Goal: Task Accomplishment & Management: Complete application form

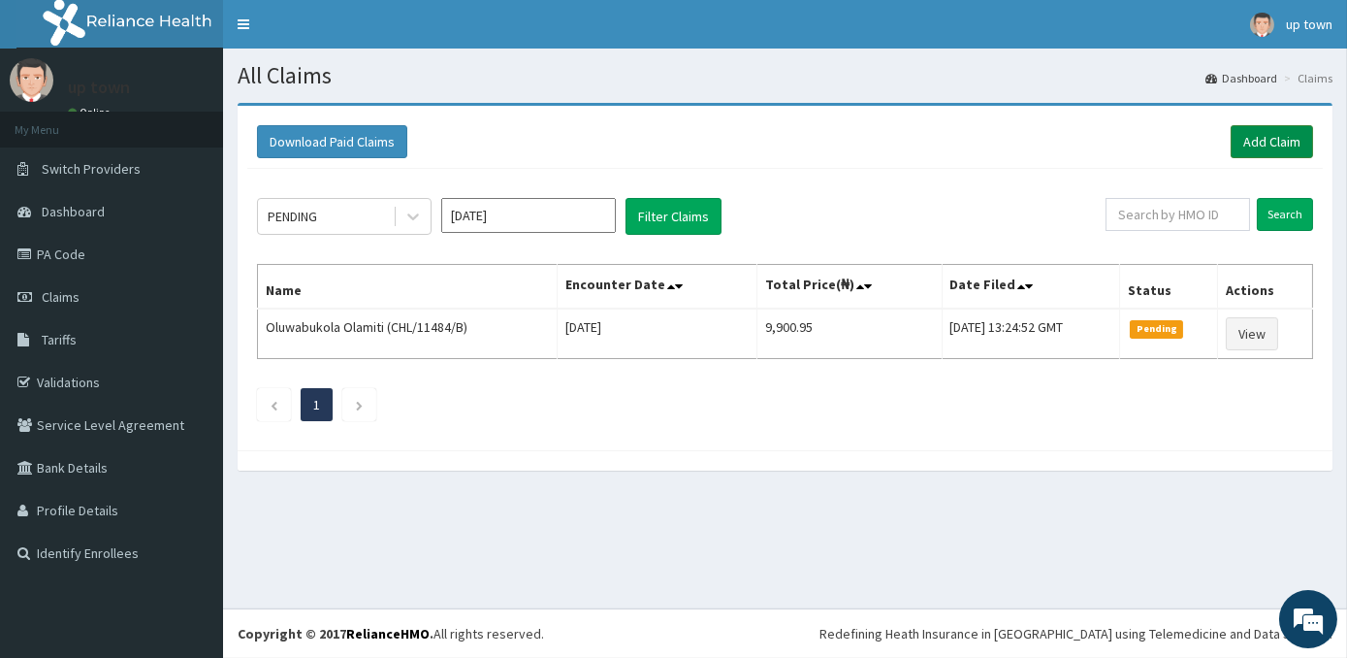
click at [1288, 136] on link "Add Claim" at bounding box center [1272, 141] width 82 height 33
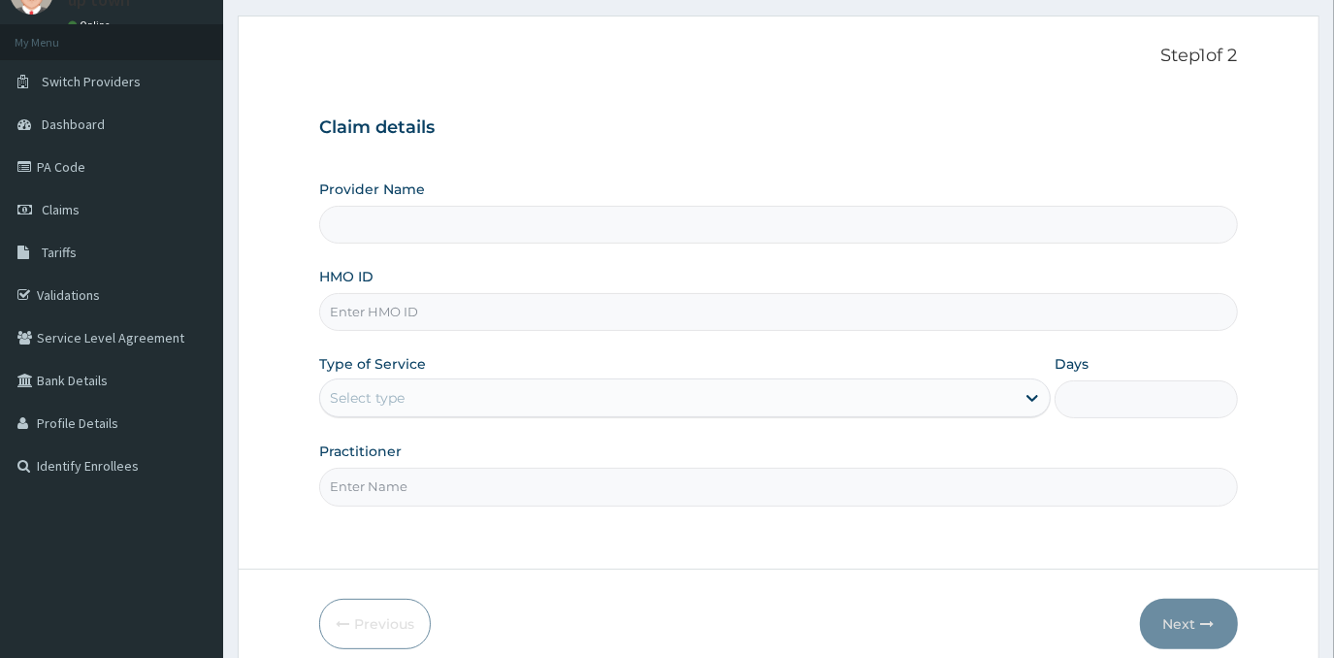
click at [500, 314] on input "HMO ID" at bounding box center [778, 312] width 918 height 38
type input "[GEOGRAPHIC_DATA]"
type input "FUI/10060/A"
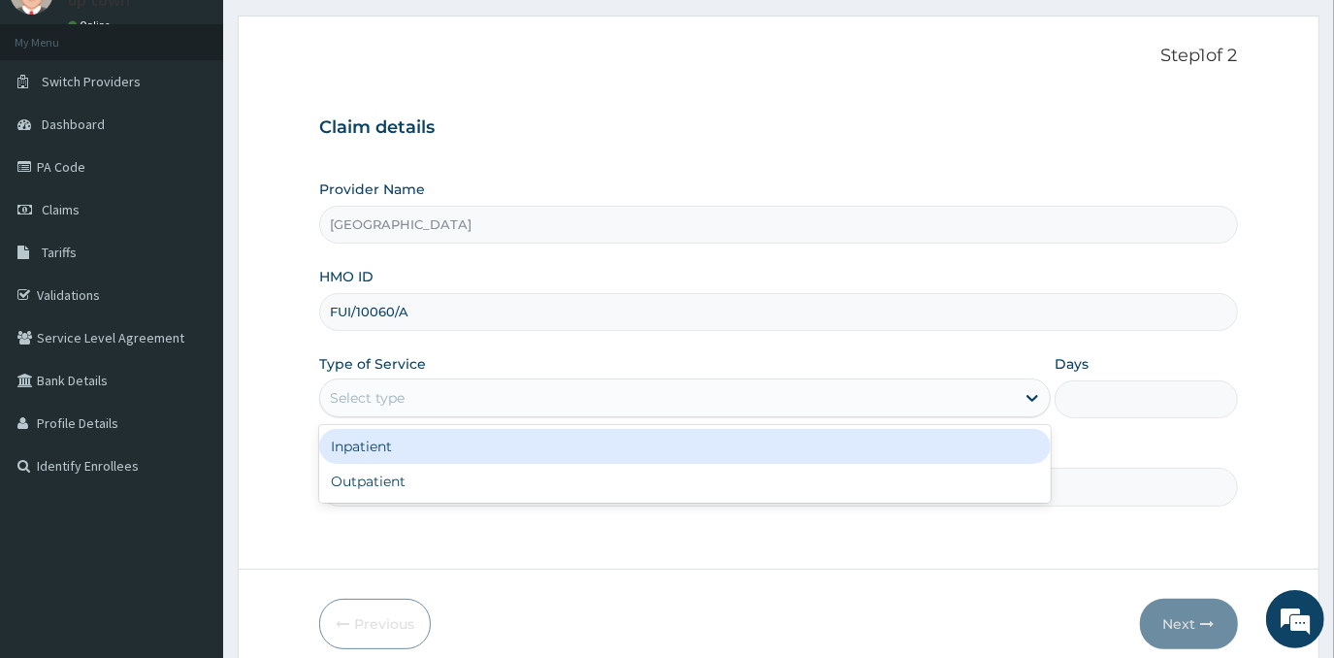
click at [429, 393] on div "Select type" at bounding box center [667, 397] width 694 height 31
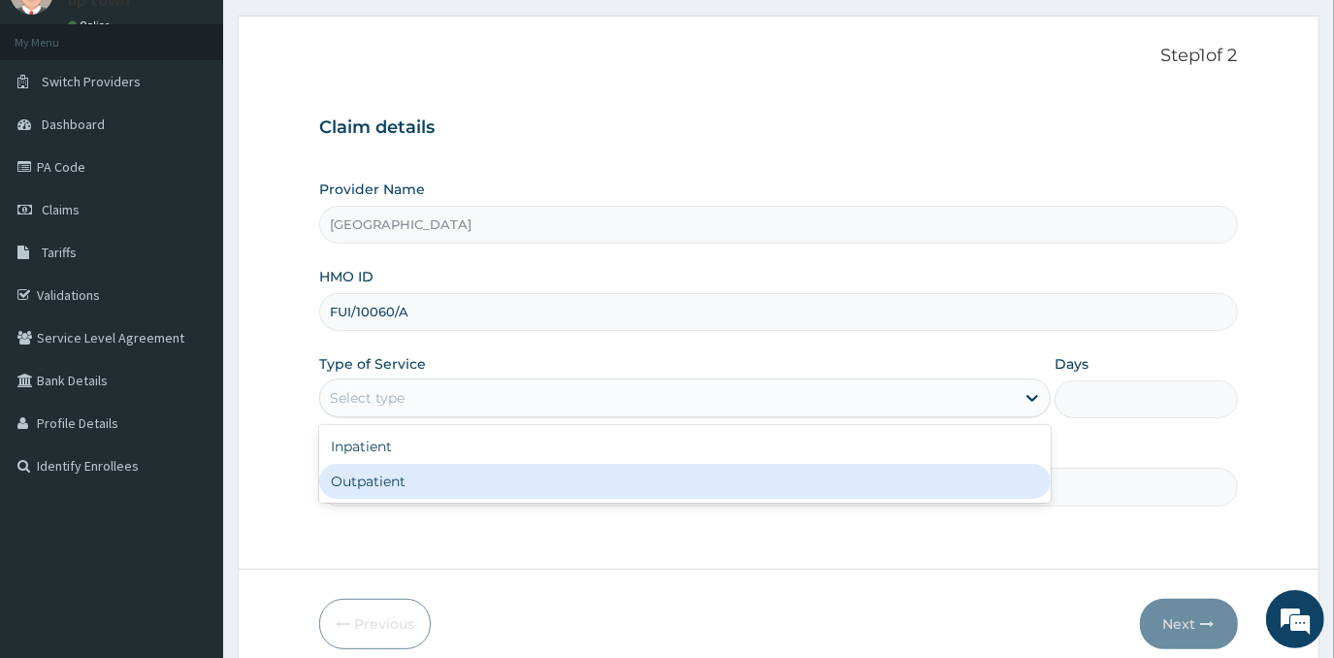
click at [472, 487] on div "Outpatient" at bounding box center [684, 481] width 731 height 35
type input "1"
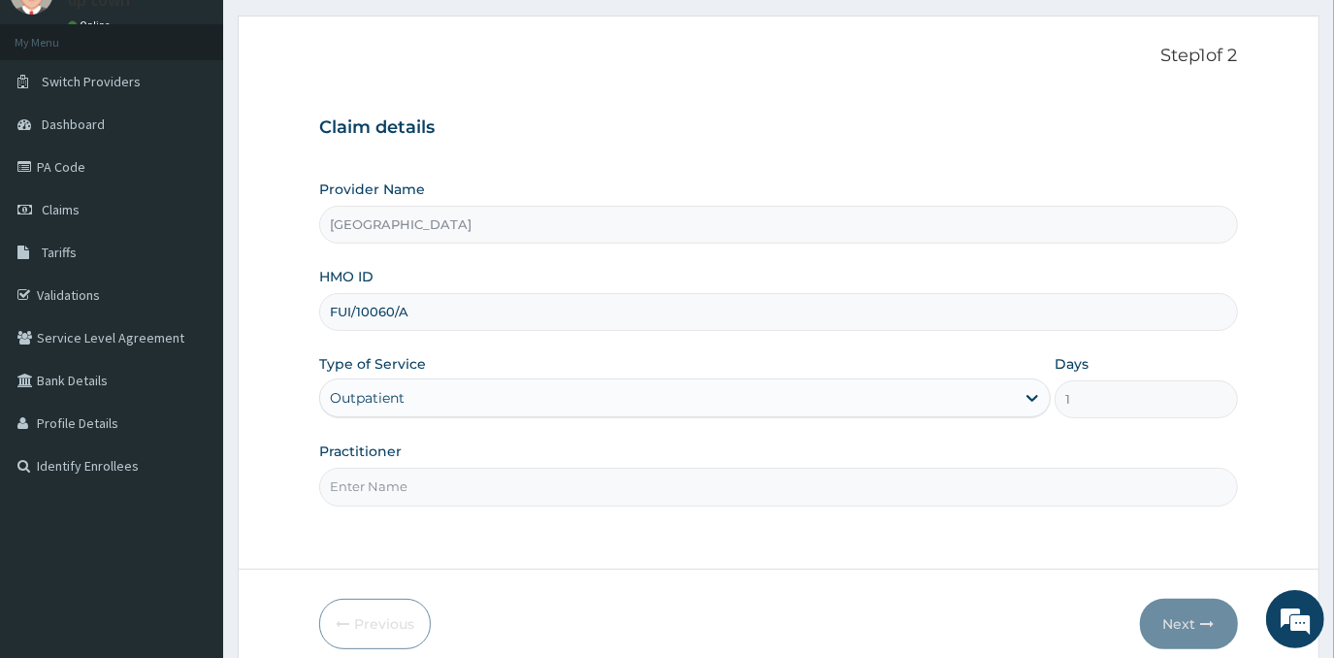
click at [495, 489] on input "Practitioner" at bounding box center [778, 487] width 918 height 38
type input "[PERSON_NAME]"
click at [1179, 617] on button "Next" at bounding box center [1189, 623] width 98 height 50
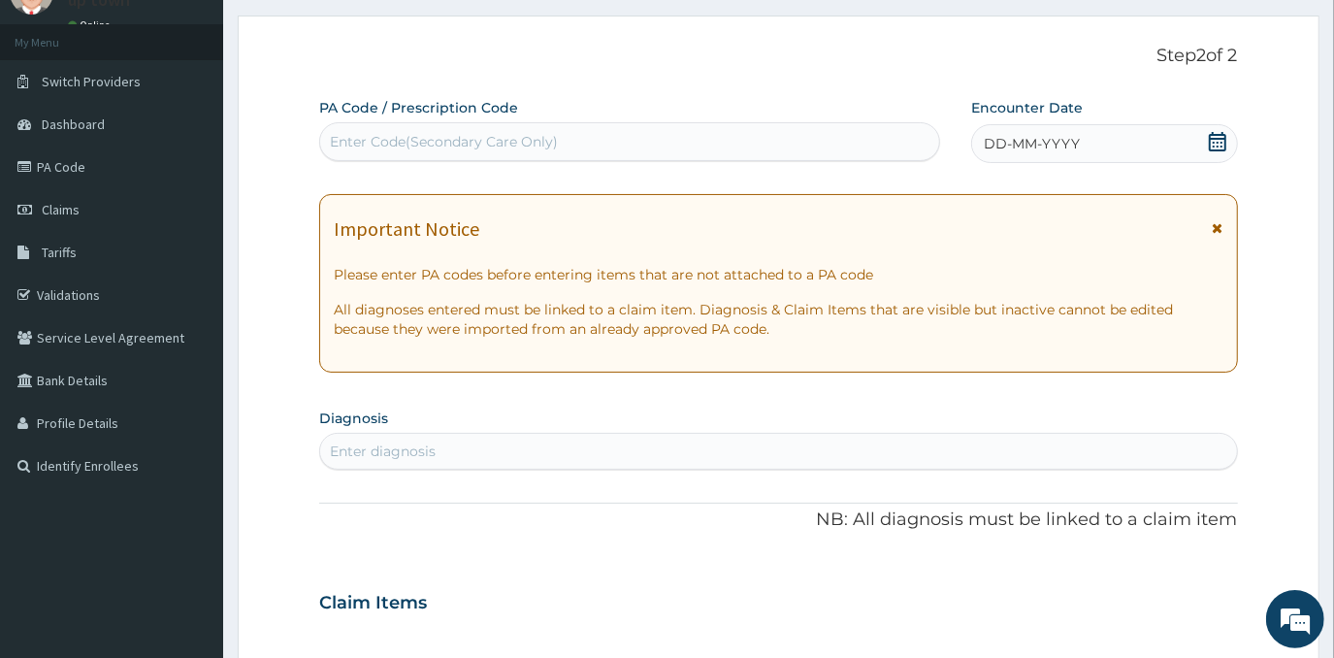
click at [804, 147] on div "Enter Code(Secondary Care Only)" at bounding box center [629, 141] width 619 height 31
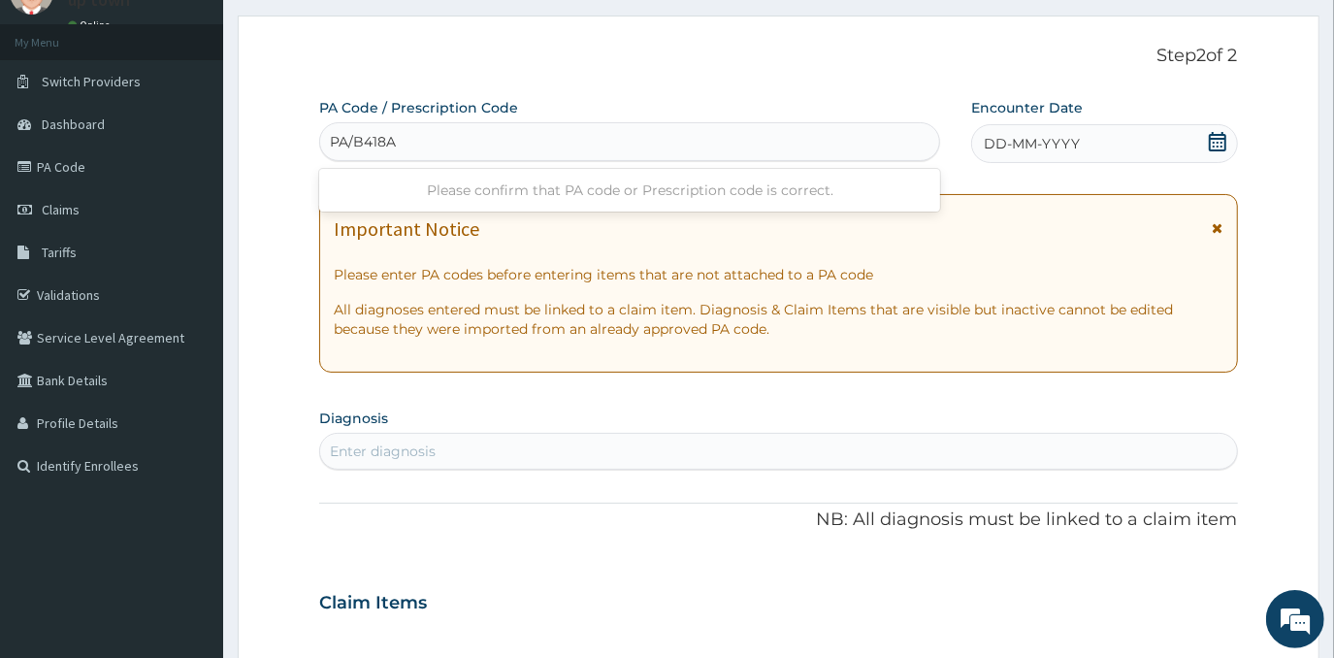
type input "PA/B418AD"
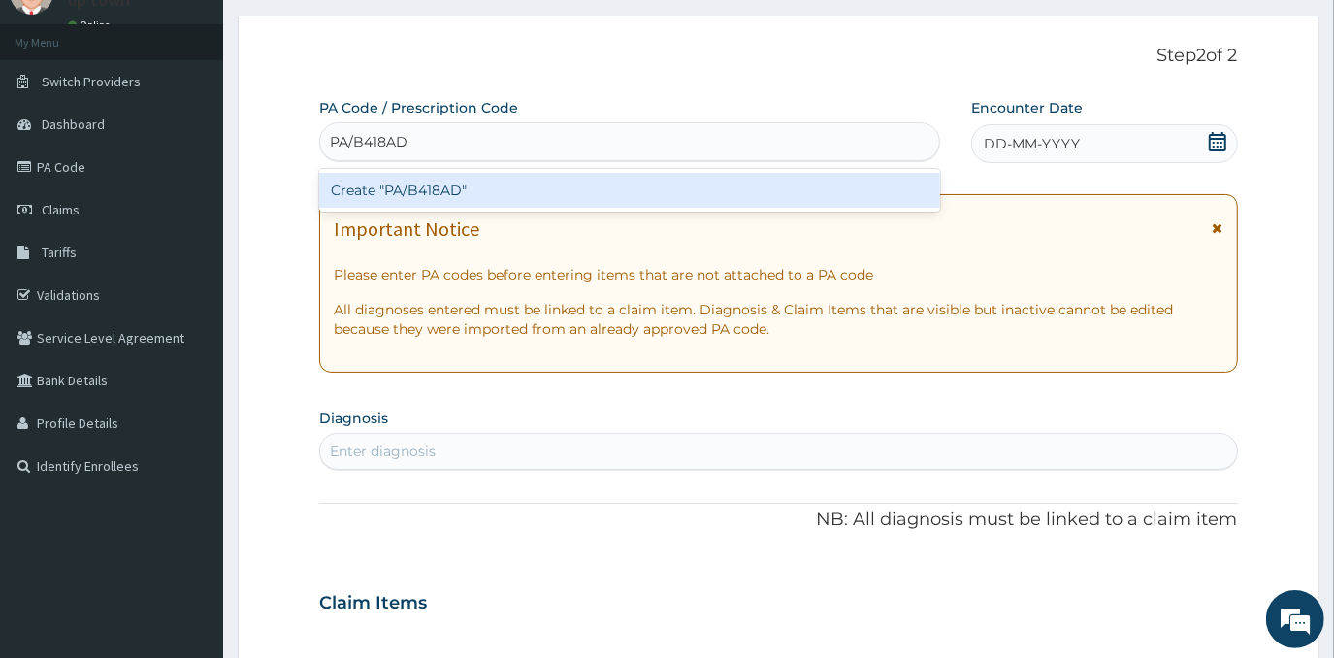
click at [801, 173] on div "Create "PA/B418AD"" at bounding box center [629, 190] width 621 height 35
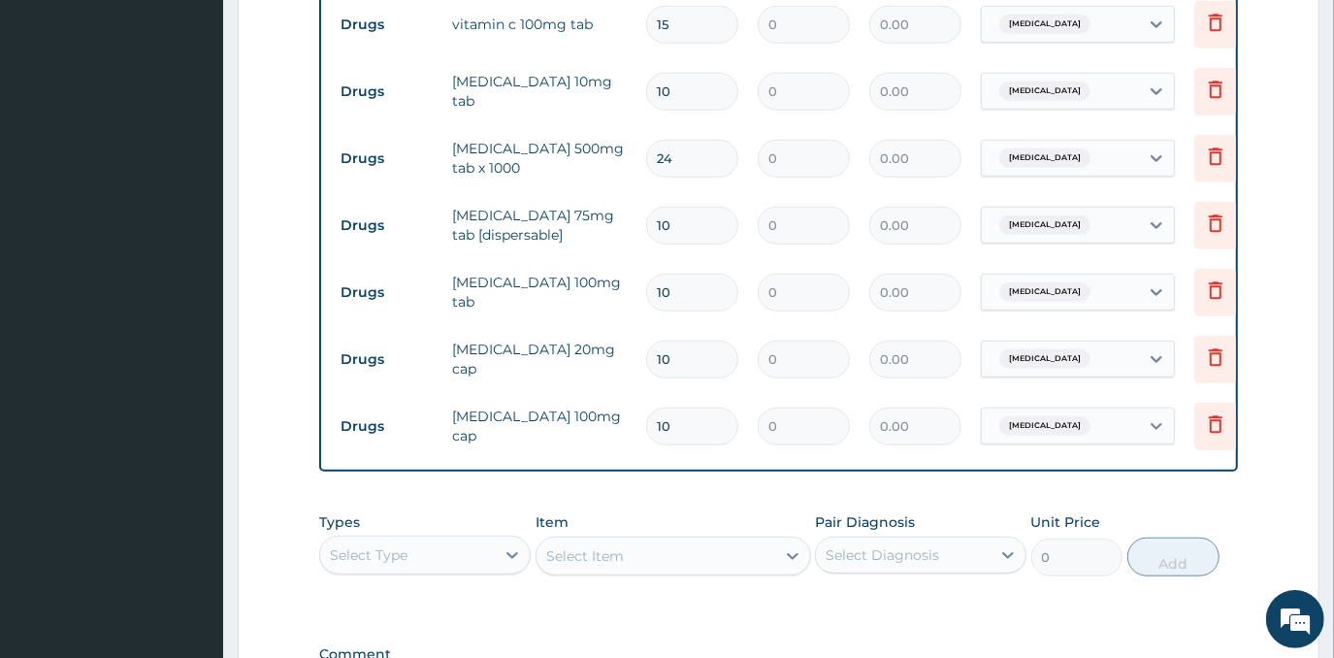
scroll to position [1283, 0]
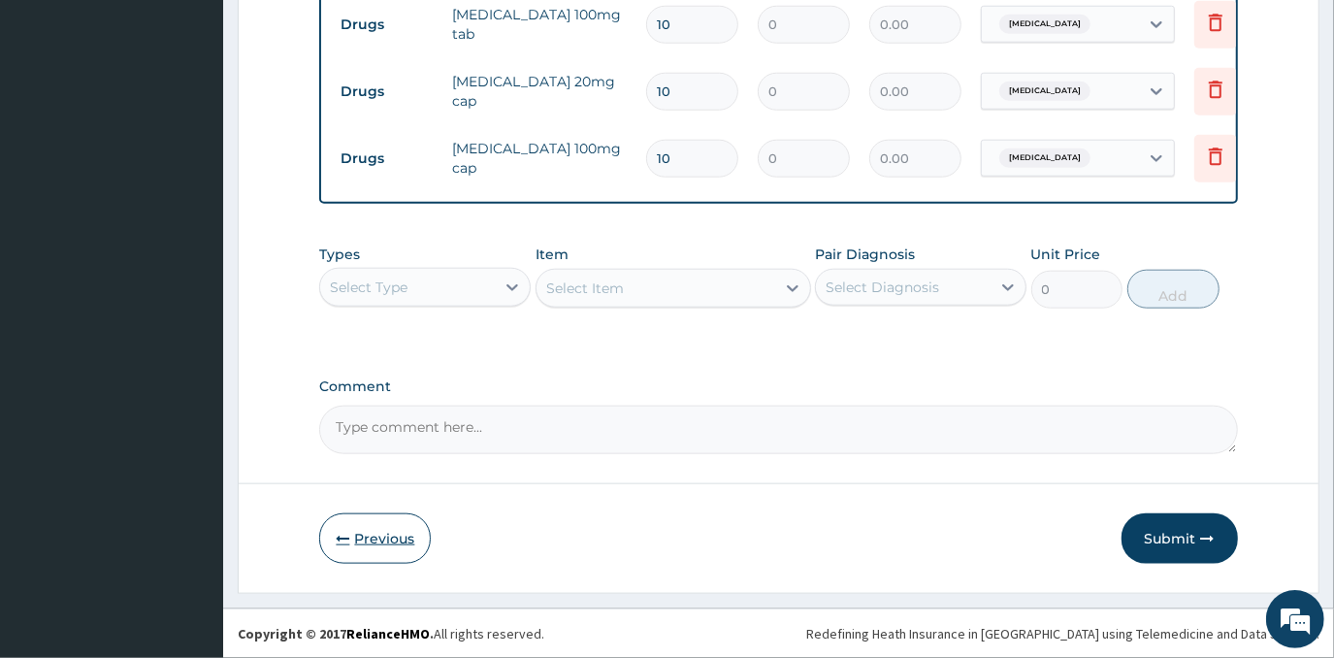
click at [390, 545] on button "Previous" at bounding box center [375, 538] width 112 height 50
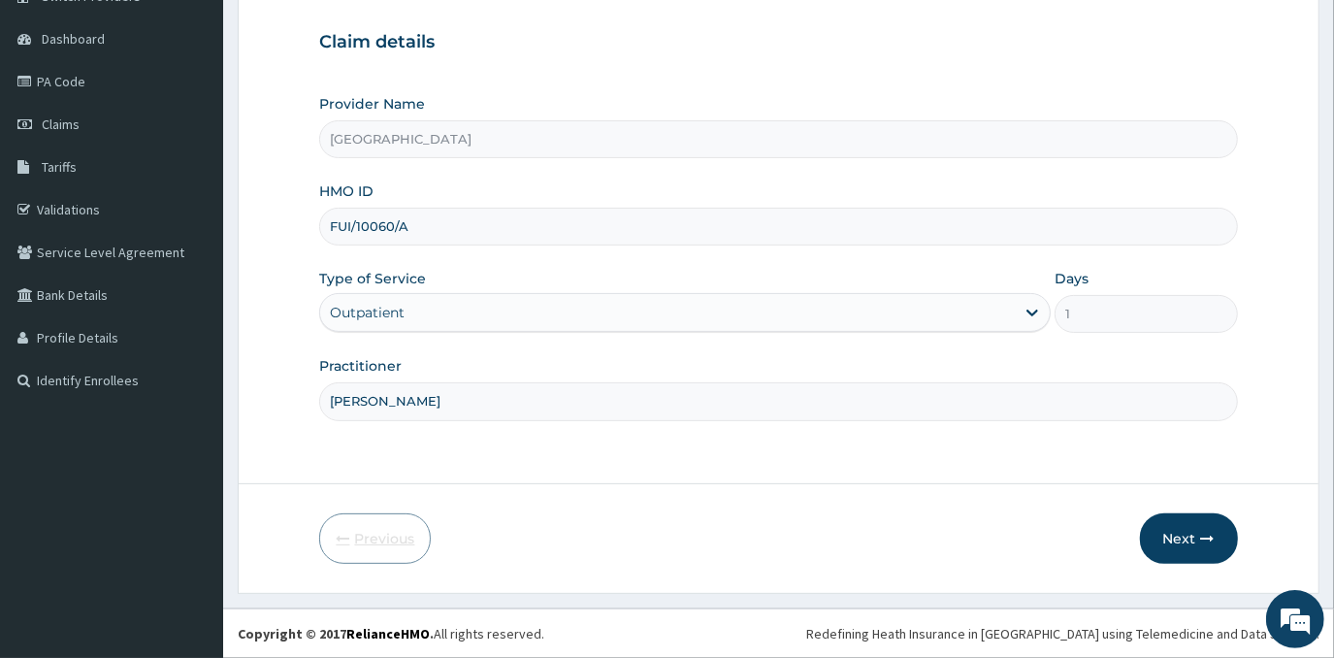
scroll to position [171, 0]
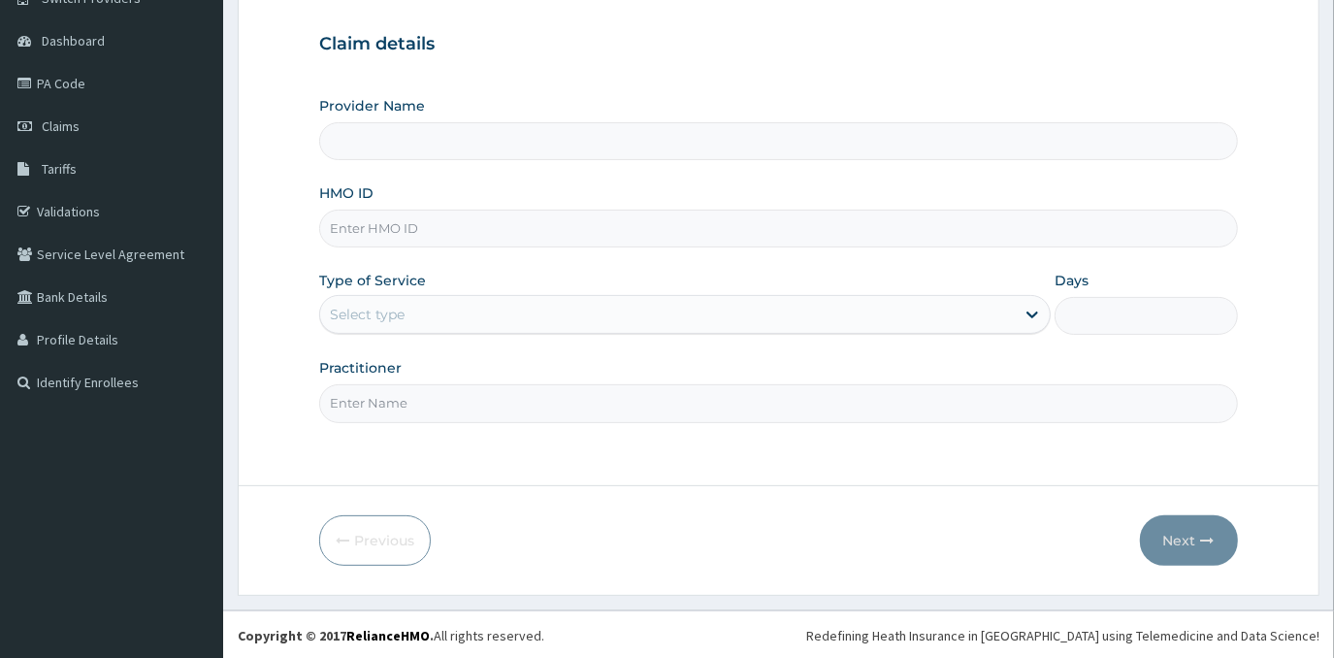
type input "[GEOGRAPHIC_DATA]"
click at [511, 233] on input "HMO ID" at bounding box center [778, 229] width 918 height 38
type input "FUI/10060/A"
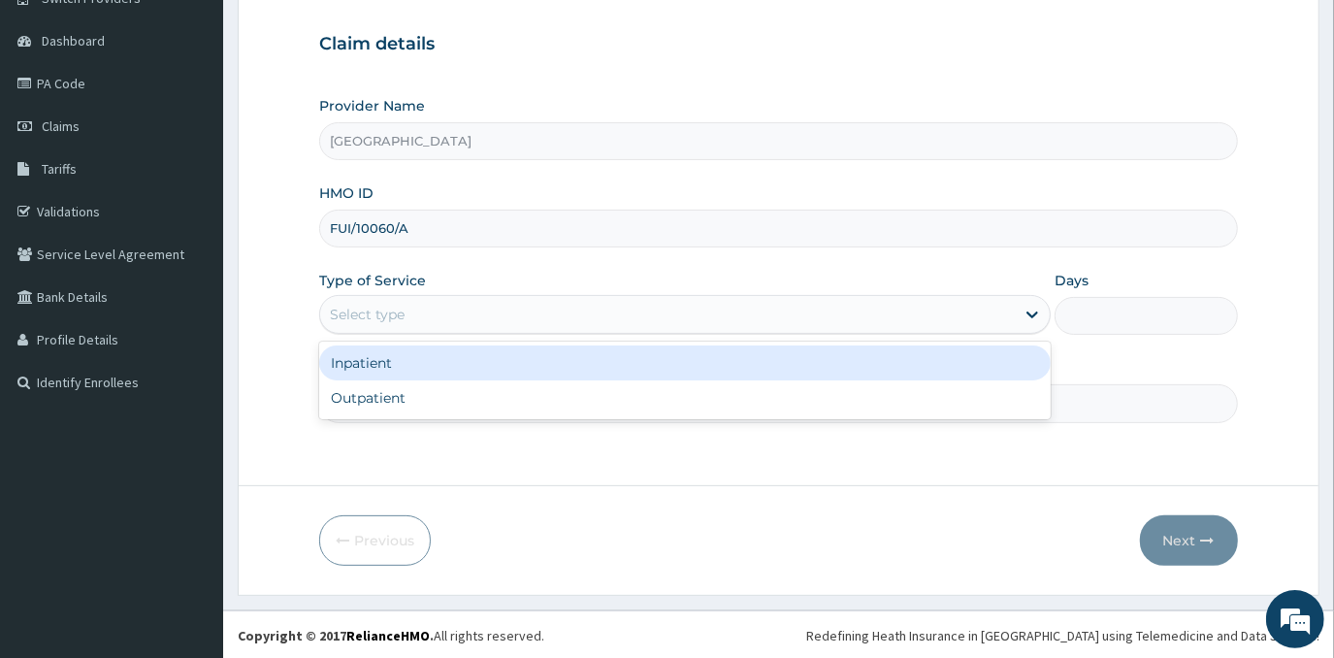
click at [548, 323] on div "Select type" at bounding box center [667, 314] width 694 height 31
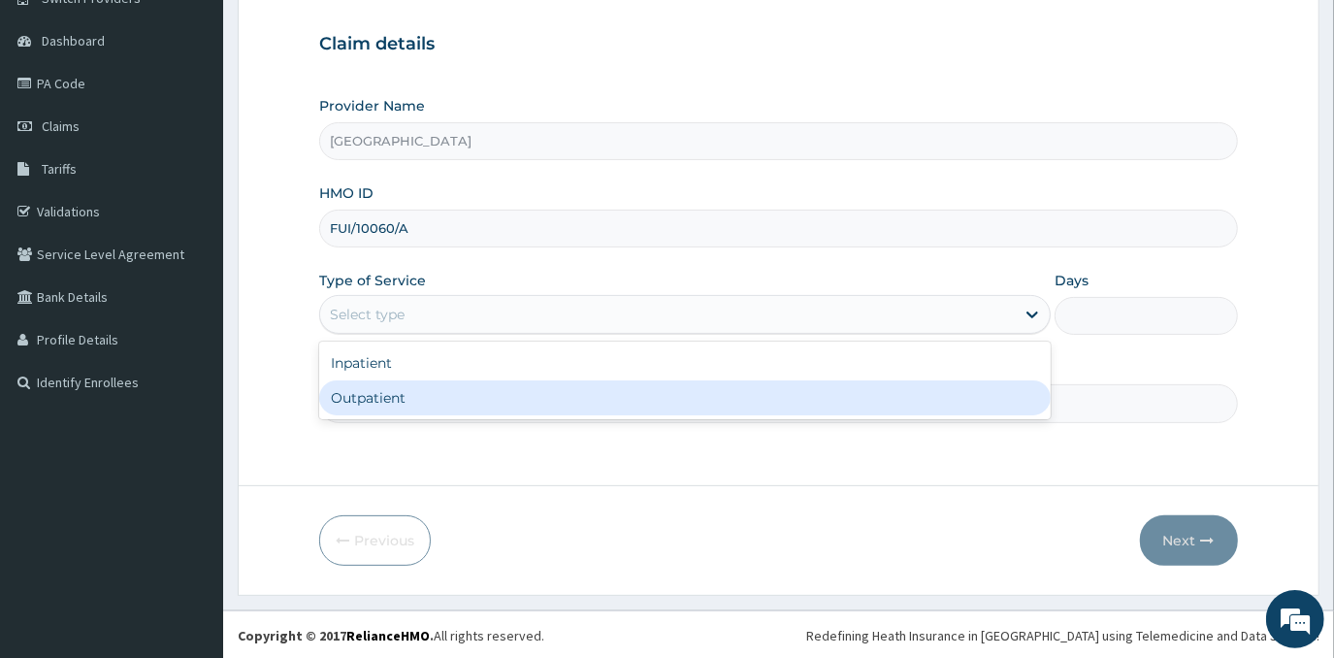
click at [556, 409] on div "Outpatient" at bounding box center [684, 397] width 731 height 35
type input "1"
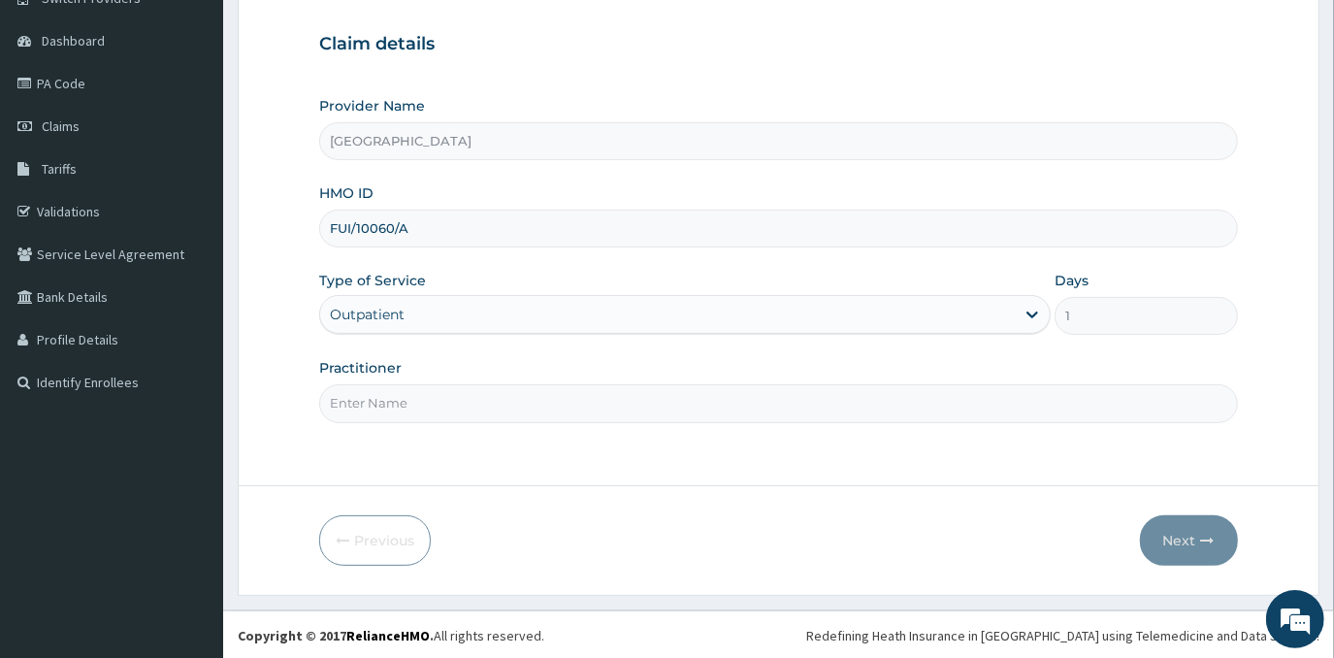
click at [619, 407] on input "Practitioner" at bounding box center [778, 403] width 918 height 38
type input "[PERSON_NAME]"
click at [1172, 547] on button "Next" at bounding box center [1189, 540] width 98 height 50
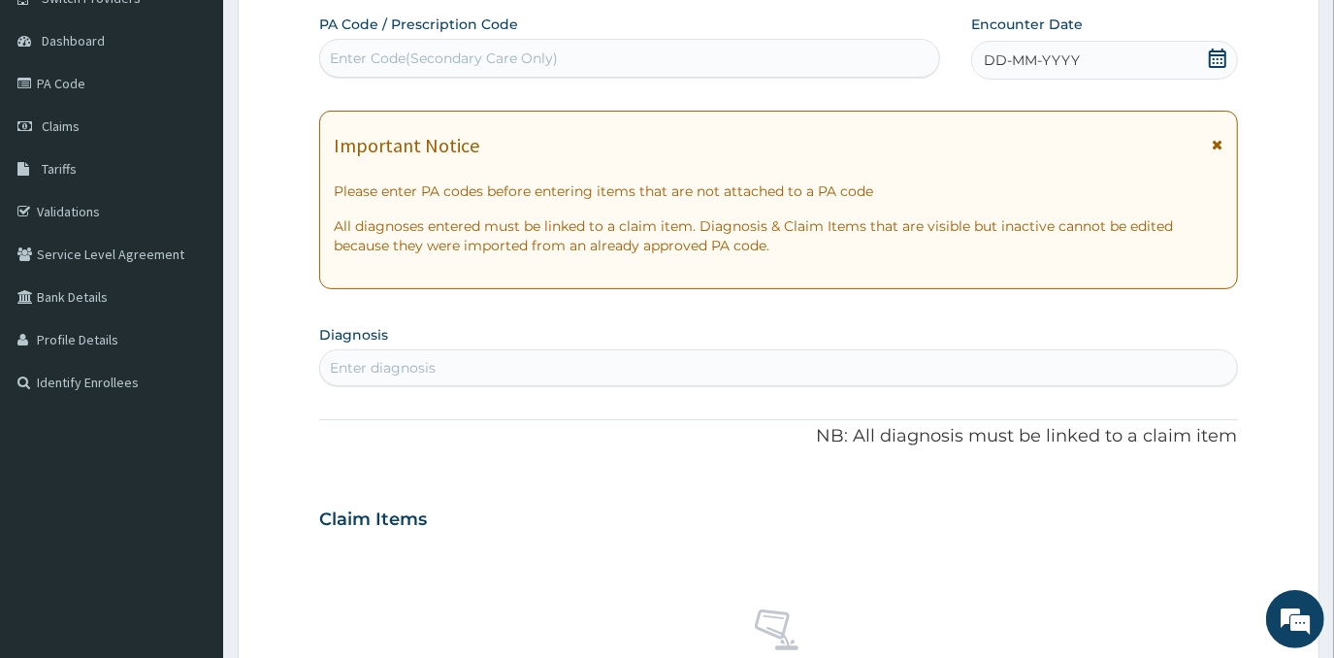
click at [589, 49] on div "Enter Code(Secondary Care Only)" at bounding box center [629, 58] width 619 height 31
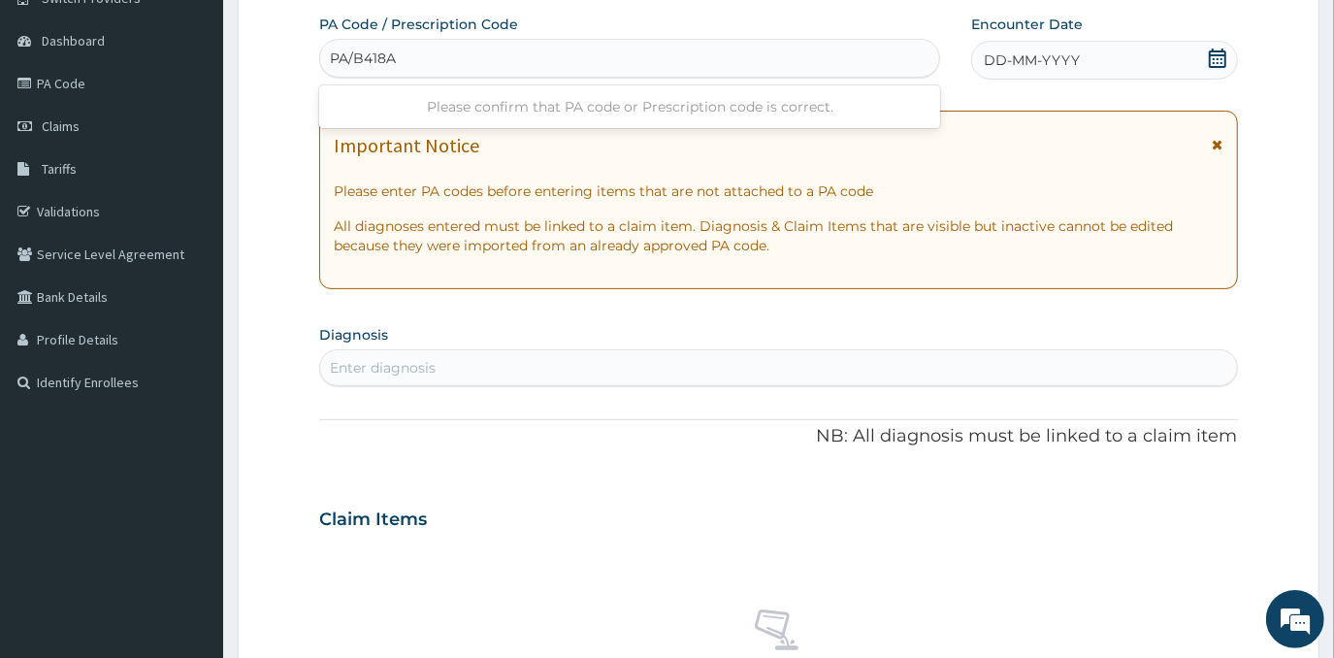
type input "PA/B418AD"
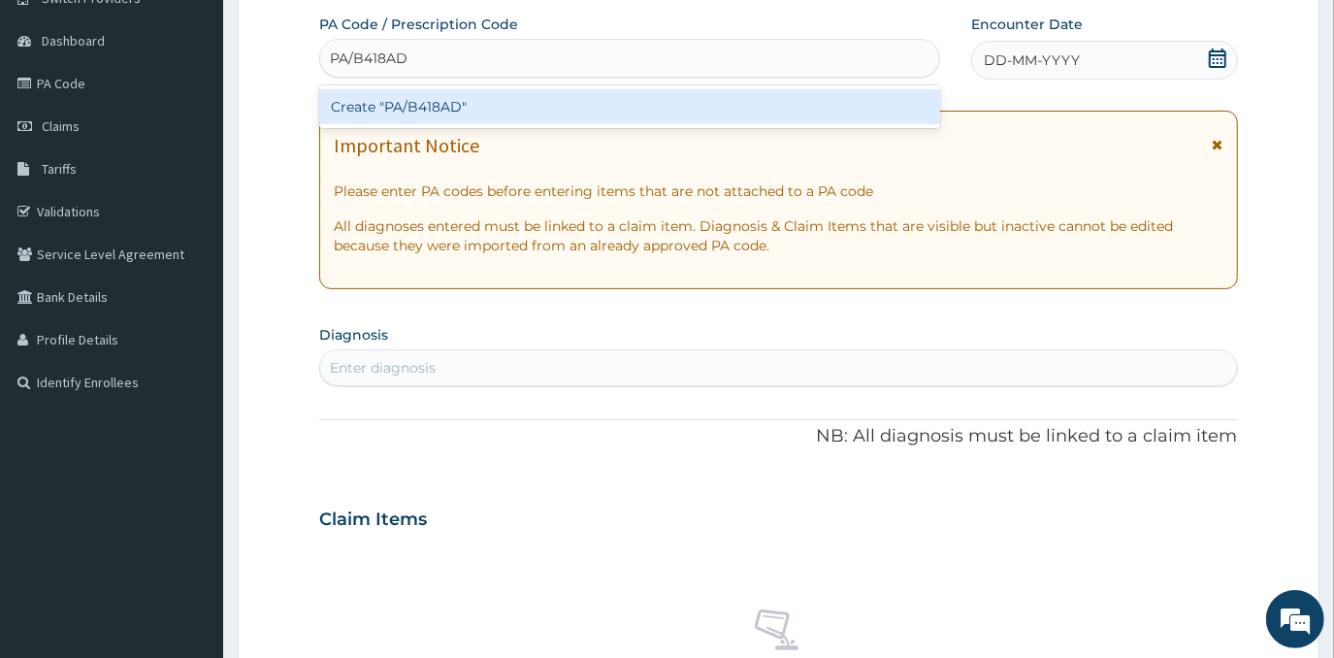
click at [650, 110] on div "Create "PA/B418AD"" at bounding box center [629, 106] width 621 height 35
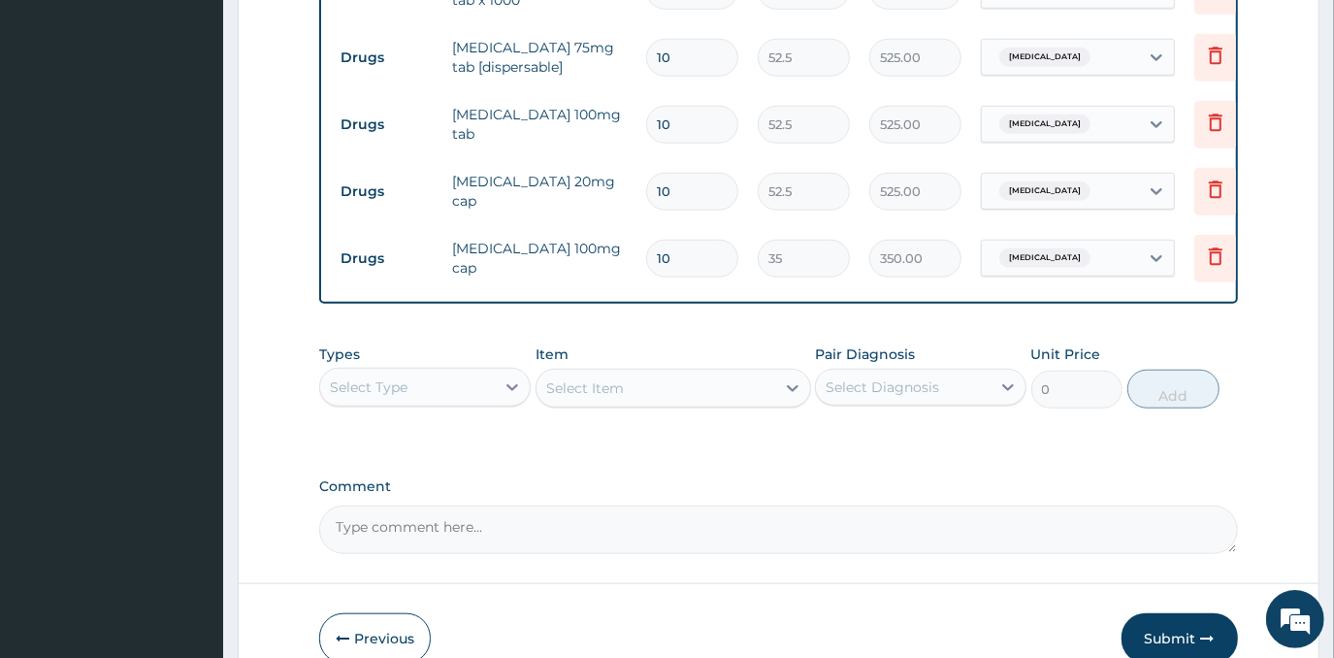
scroll to position [1103, 0]
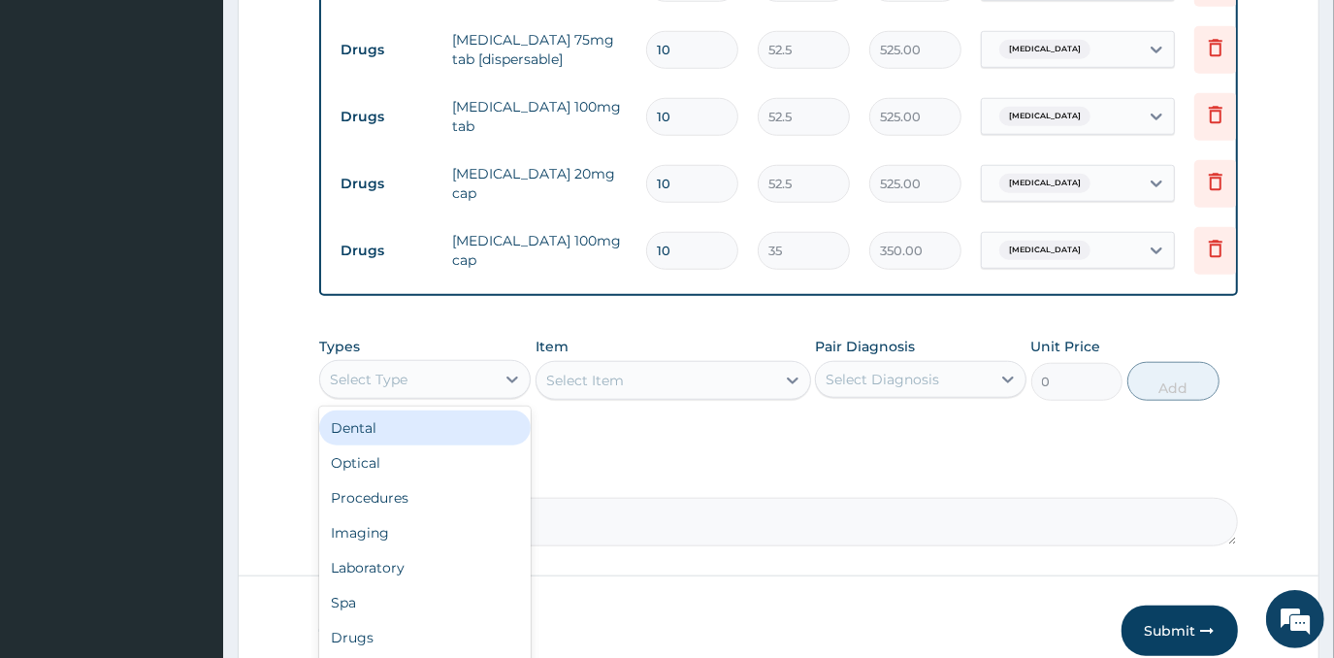
click at [474, 376] on div "Select Type" at bounding box center [407, 379] width 175 height 31
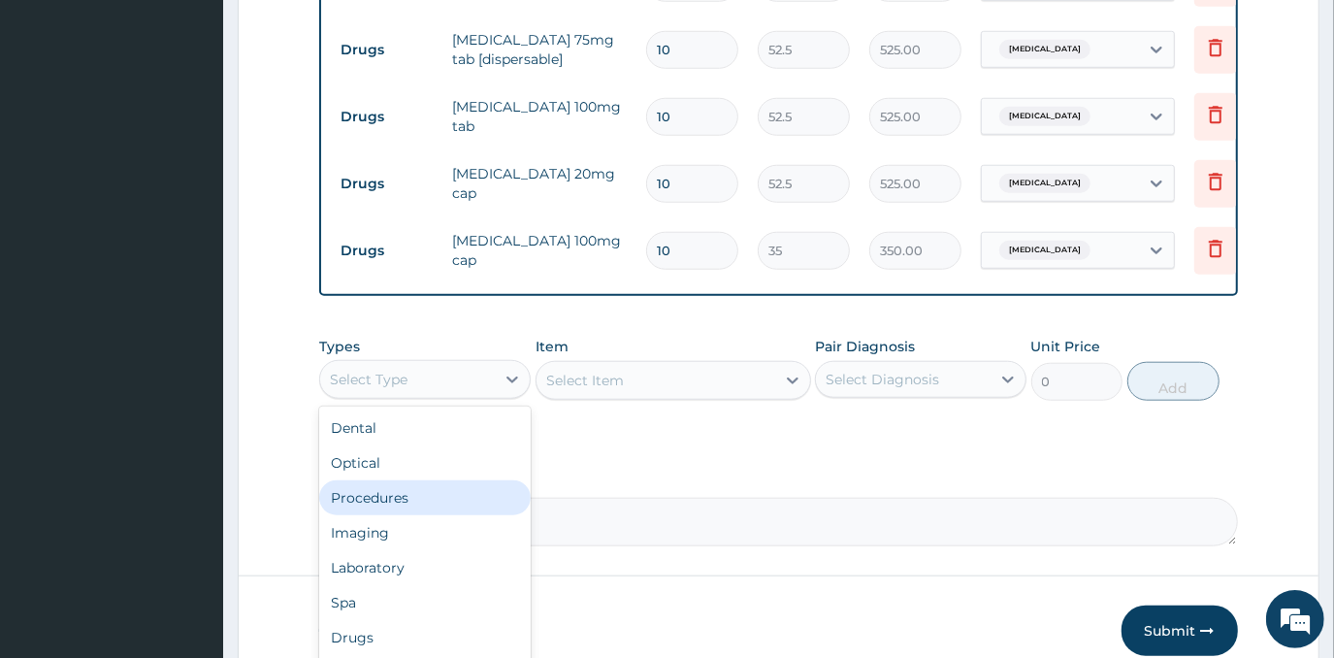
click at [423, 506] on div "Procedures" at bounding box center [424, 497] width 211 height 35
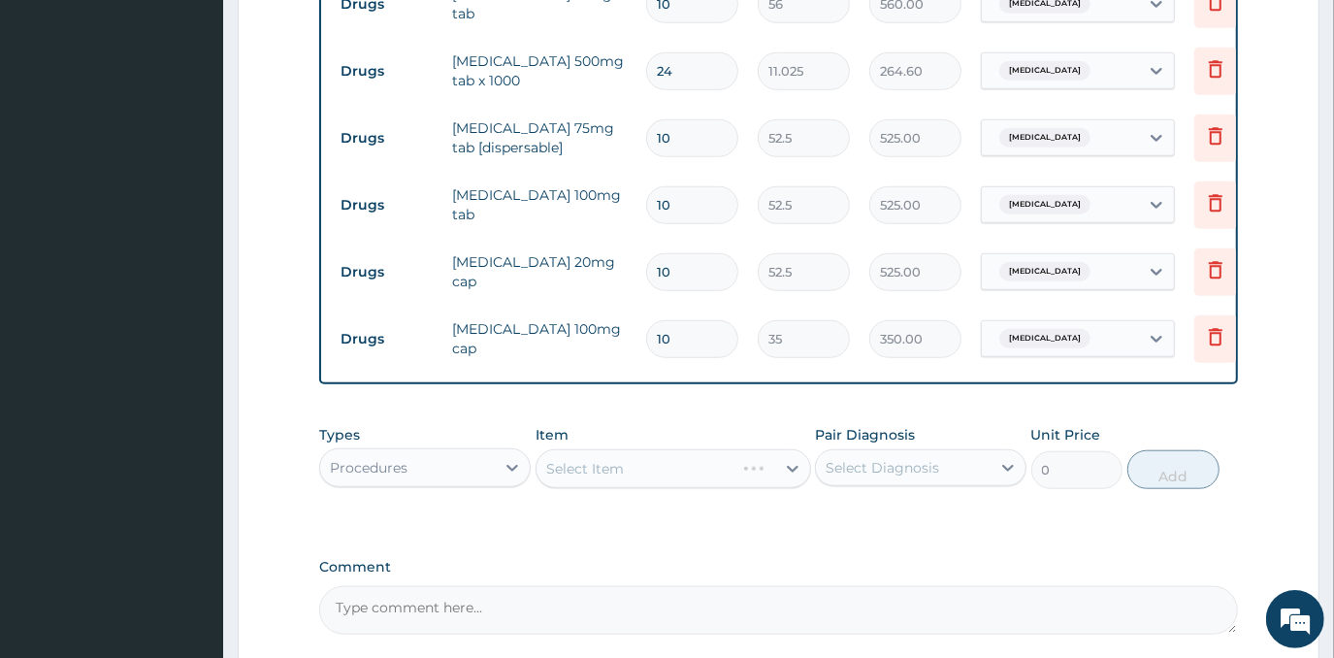
scroll to position [1197, 0]
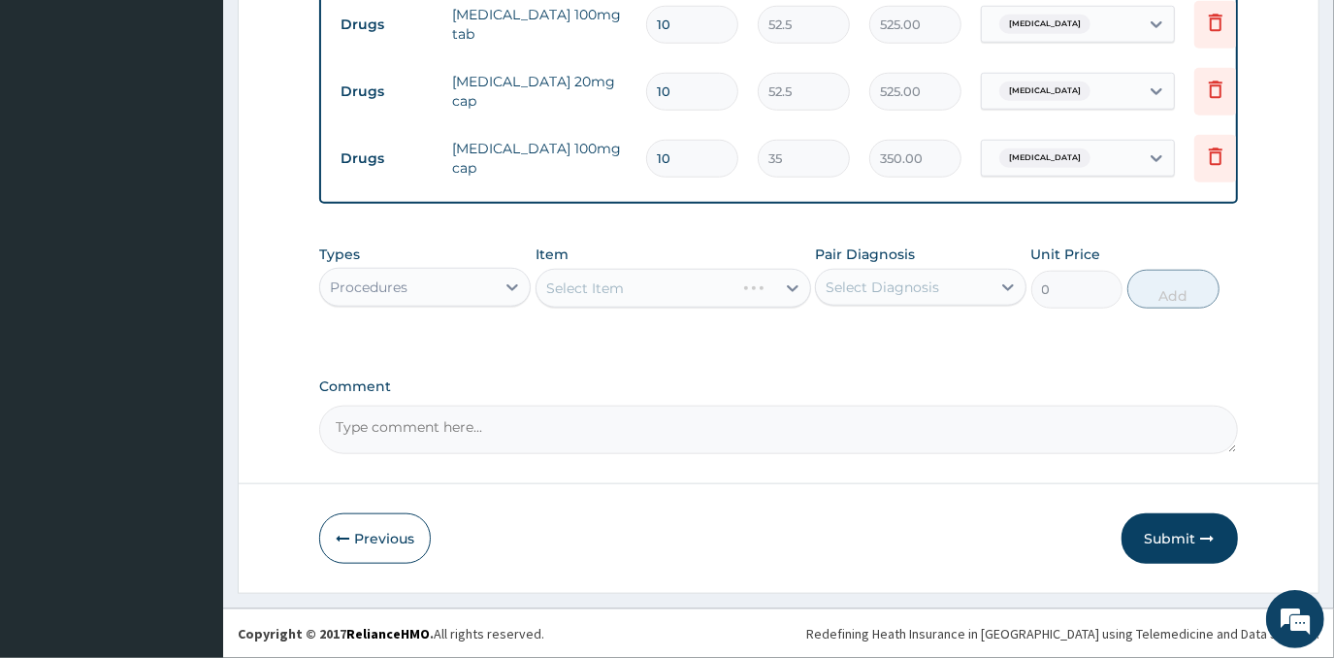
click at [623, 276] on div "Select Item" at bounding box center [672, 288] width 275 height 39
click at [629, 292] on div "Select Item" at bounding box center [655, 288] width 239 height 31
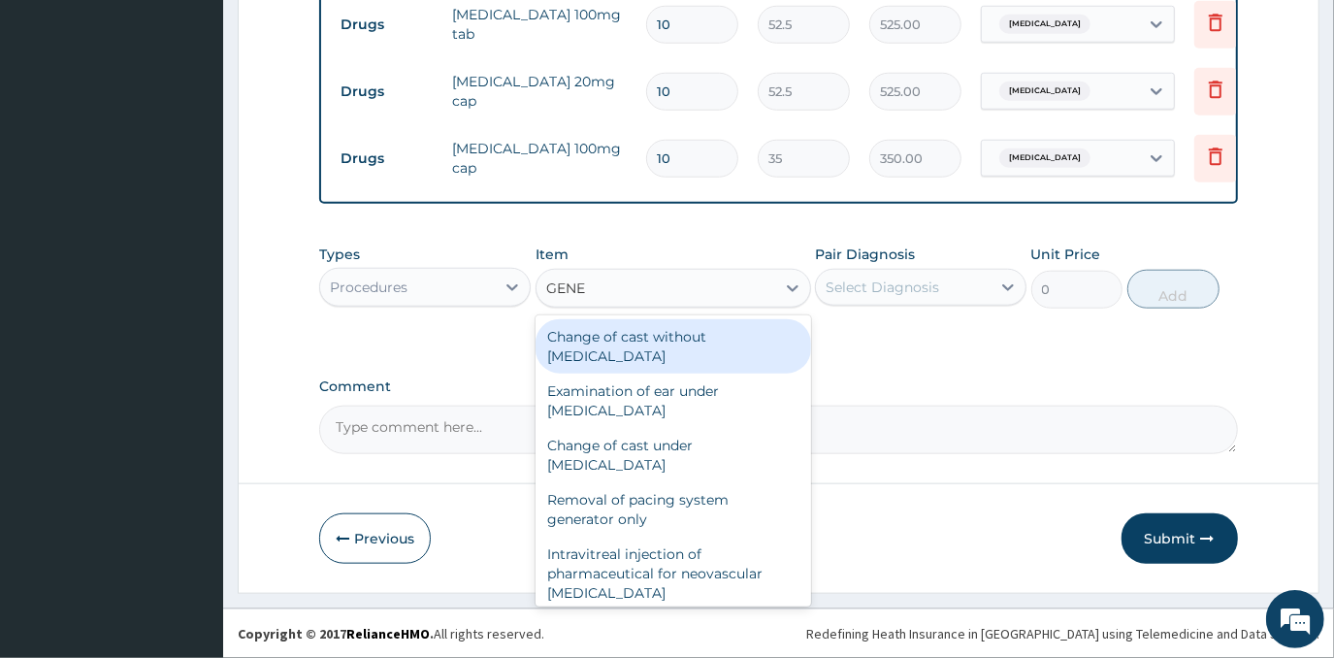
type input "GENER"
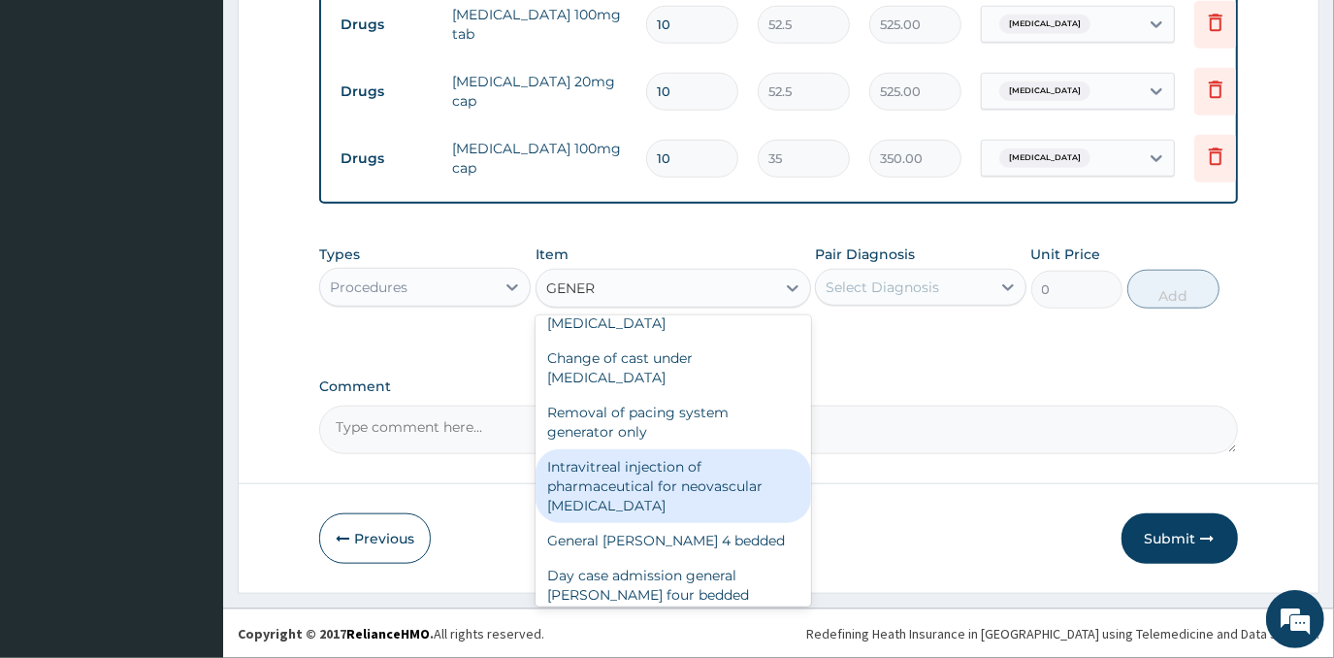
scroll to position [176, 0]
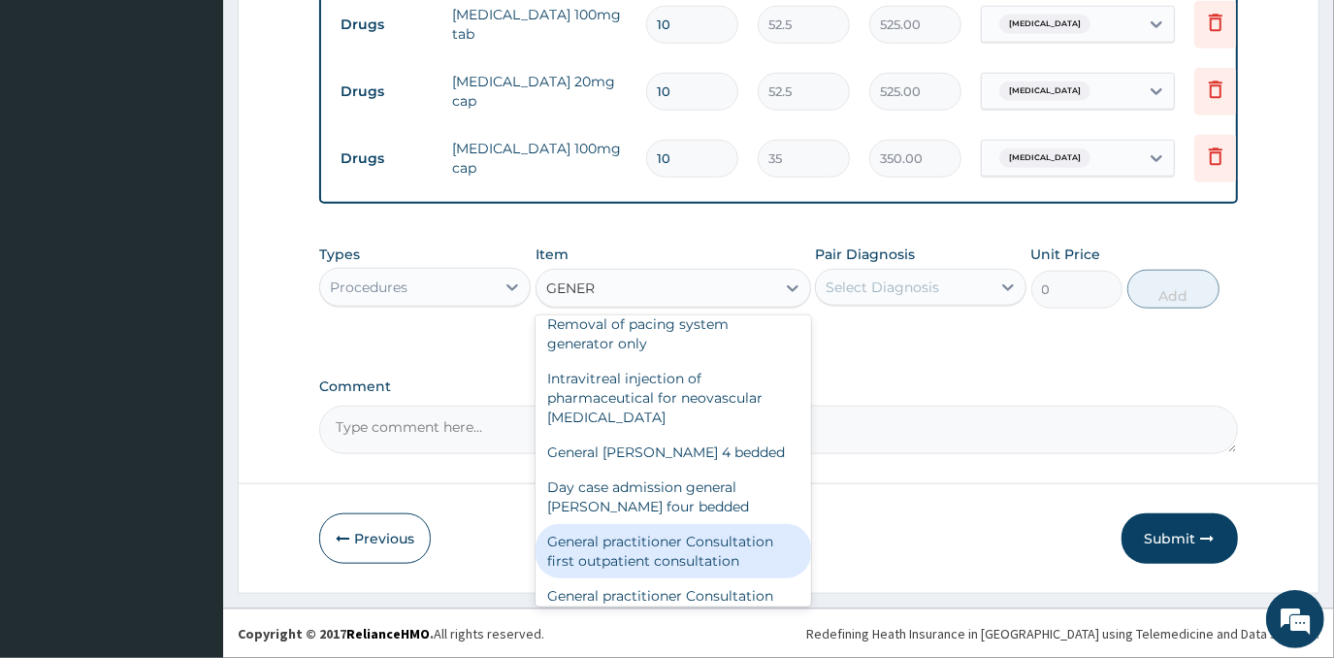
click at [657, 536] on div "General practitioner Consultation first outpatient consultation" at bounding box center [672, 551] width 275 height 54
type input "3000"
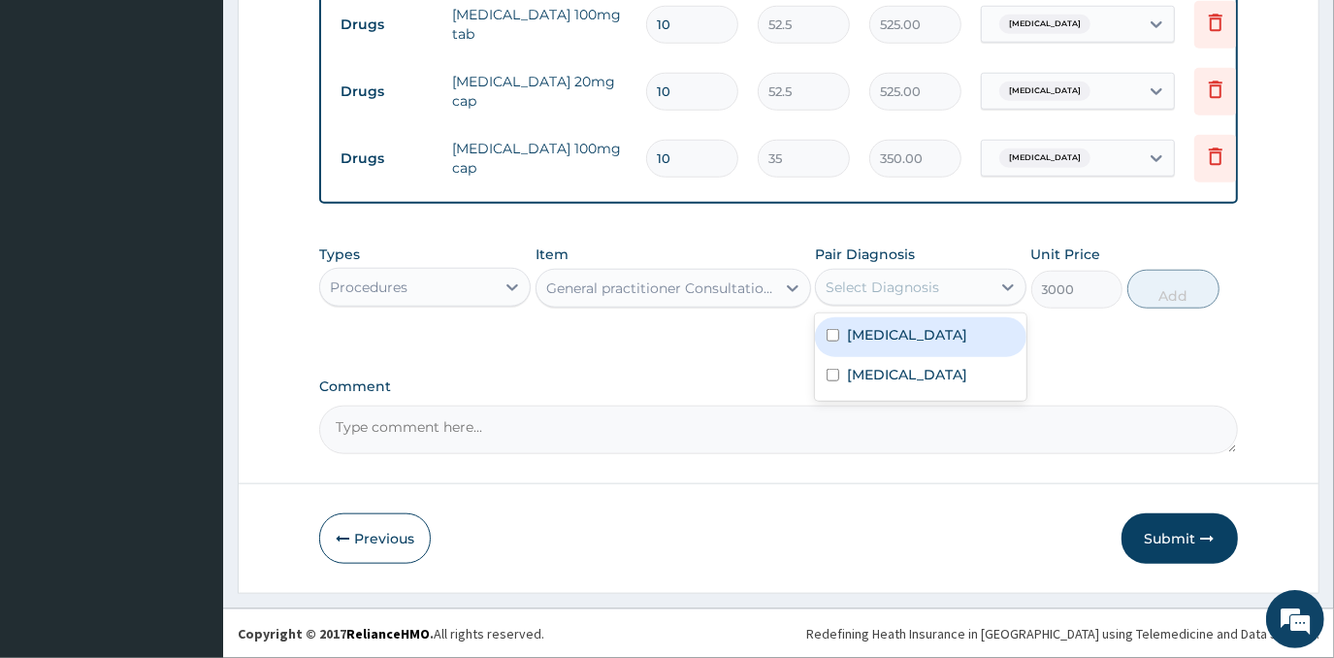
click at [878, 293] on div "Select Diagnosis" at bounding box center [881, 286] width 113 height 19
click at [899, 345] on div "[MEDICAL_DATA]" at bounding box center [920, 337] width 211 height 40
checkbox input "true"
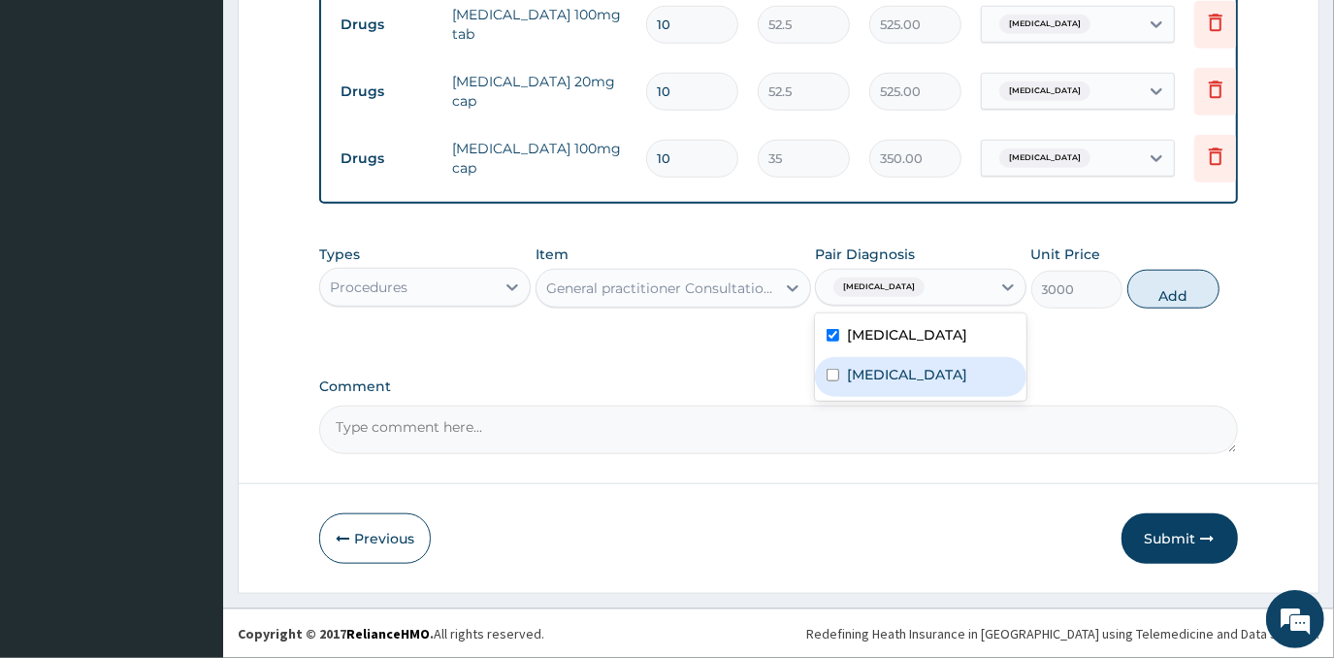
click at [903, 371] on label "[MEDICAL_DATA]" at bounding box center [907, 374] width 120 height 19
checkbox input "true"
drag, startPoint x: 1154, startPoint y: 287, endPoint x: 1155, endPoint y: 310, distance: 23.3
click at [1155, 287] on button "Add" at bounding box center [1173, 289] width 92 height 39
type input "0"
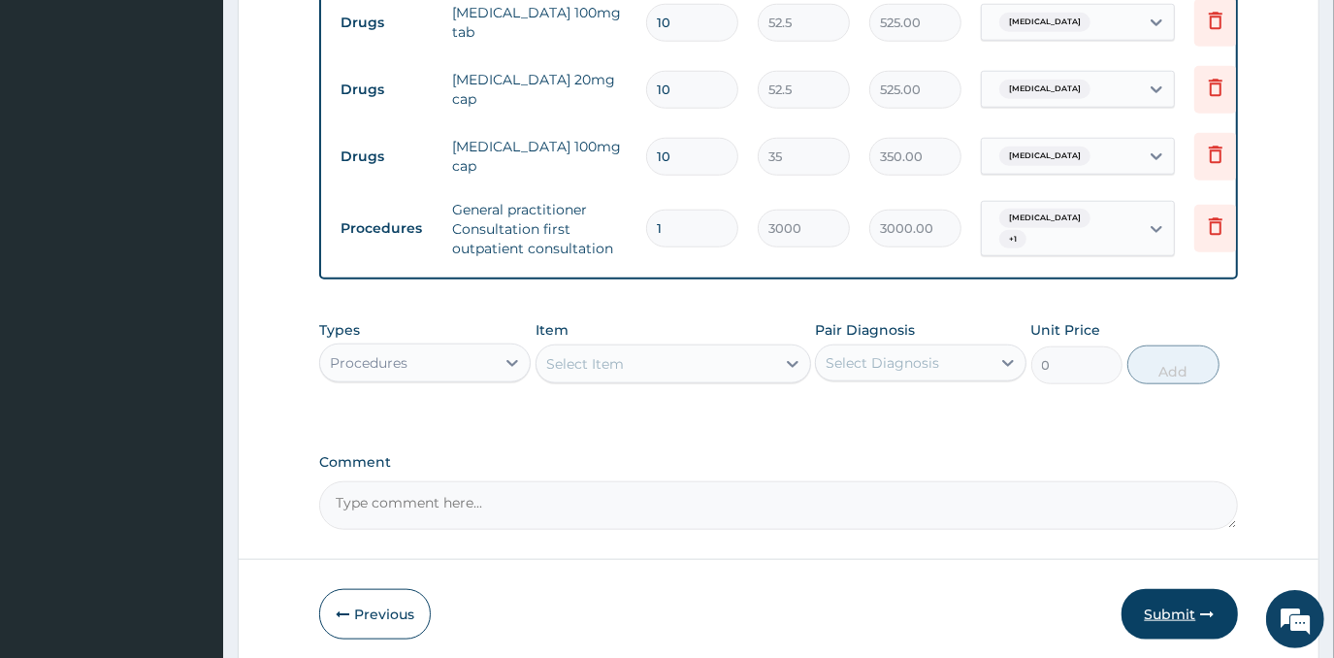
click at [1152, 622] on button "Submit" at bounding box center [1179, 614] width 116 height 50
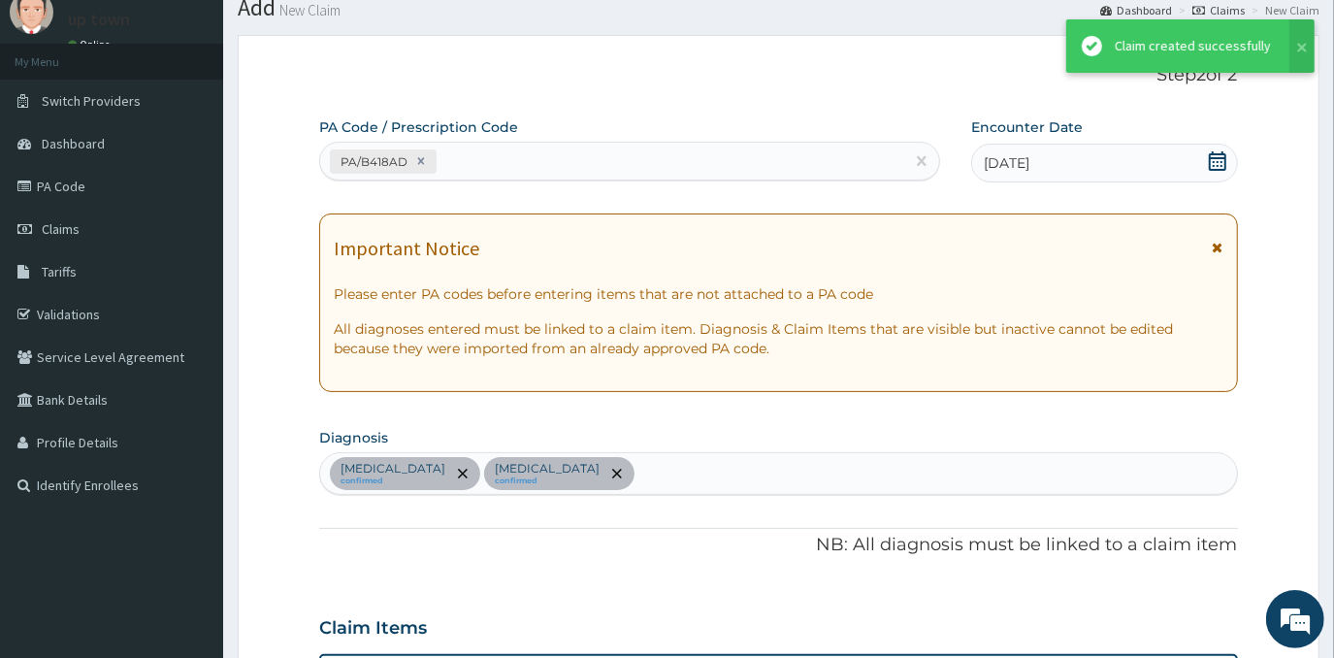
scroll to position [1197, 0]
